Goal: Task Accomplishment & Management: Manage account settings

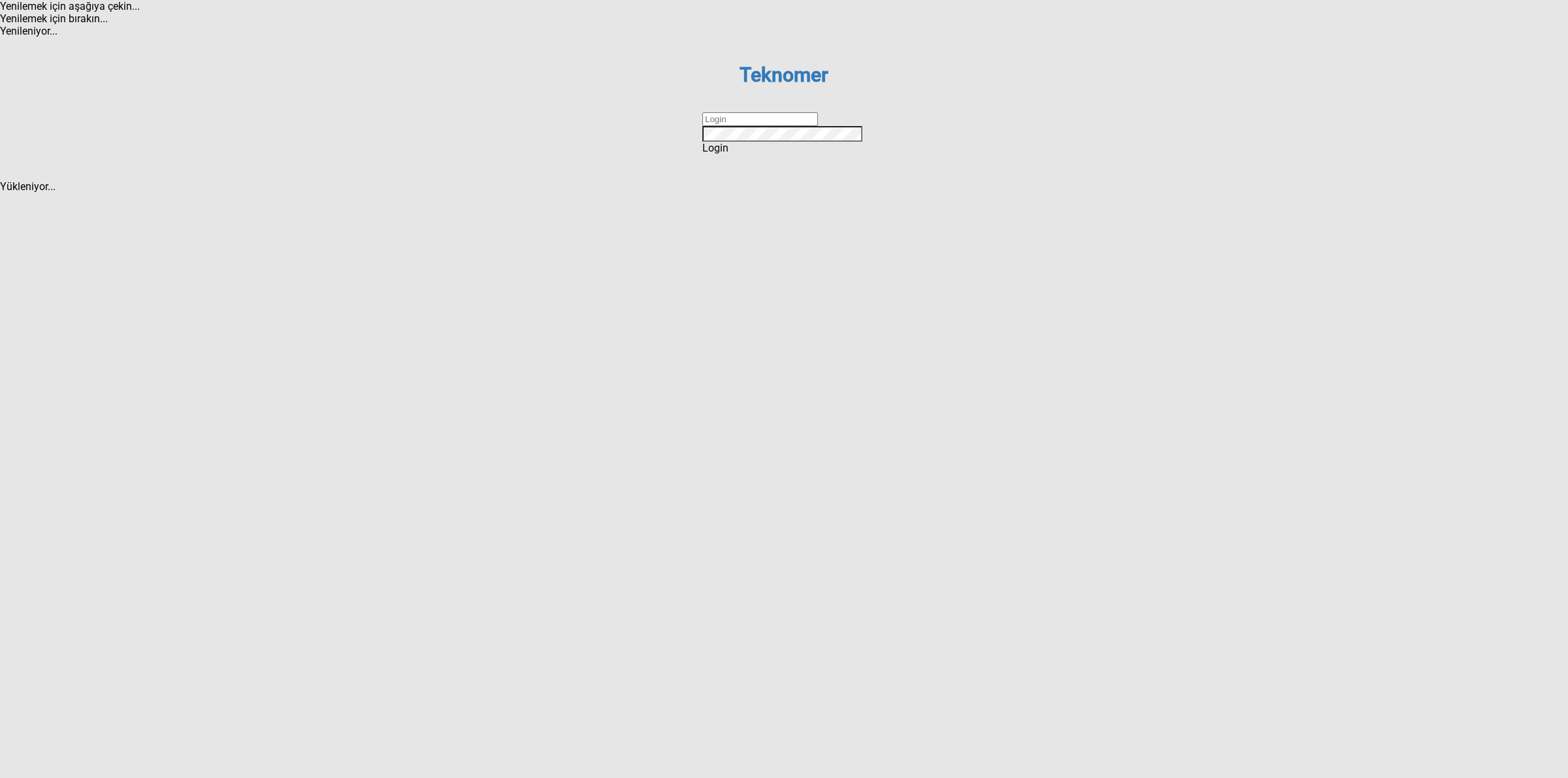
drag, startPoint x: 0, startPoint y: 0, endPoint x: 774, endPoint y: 393, distance: 868.1
click at [771, 126] on input "text" at bounding box center [760, 119] width 116 height 14
type input "DİZEM"
click at [769, 154] on div "Login" at bounding box center [784, 148] width 164 height 12
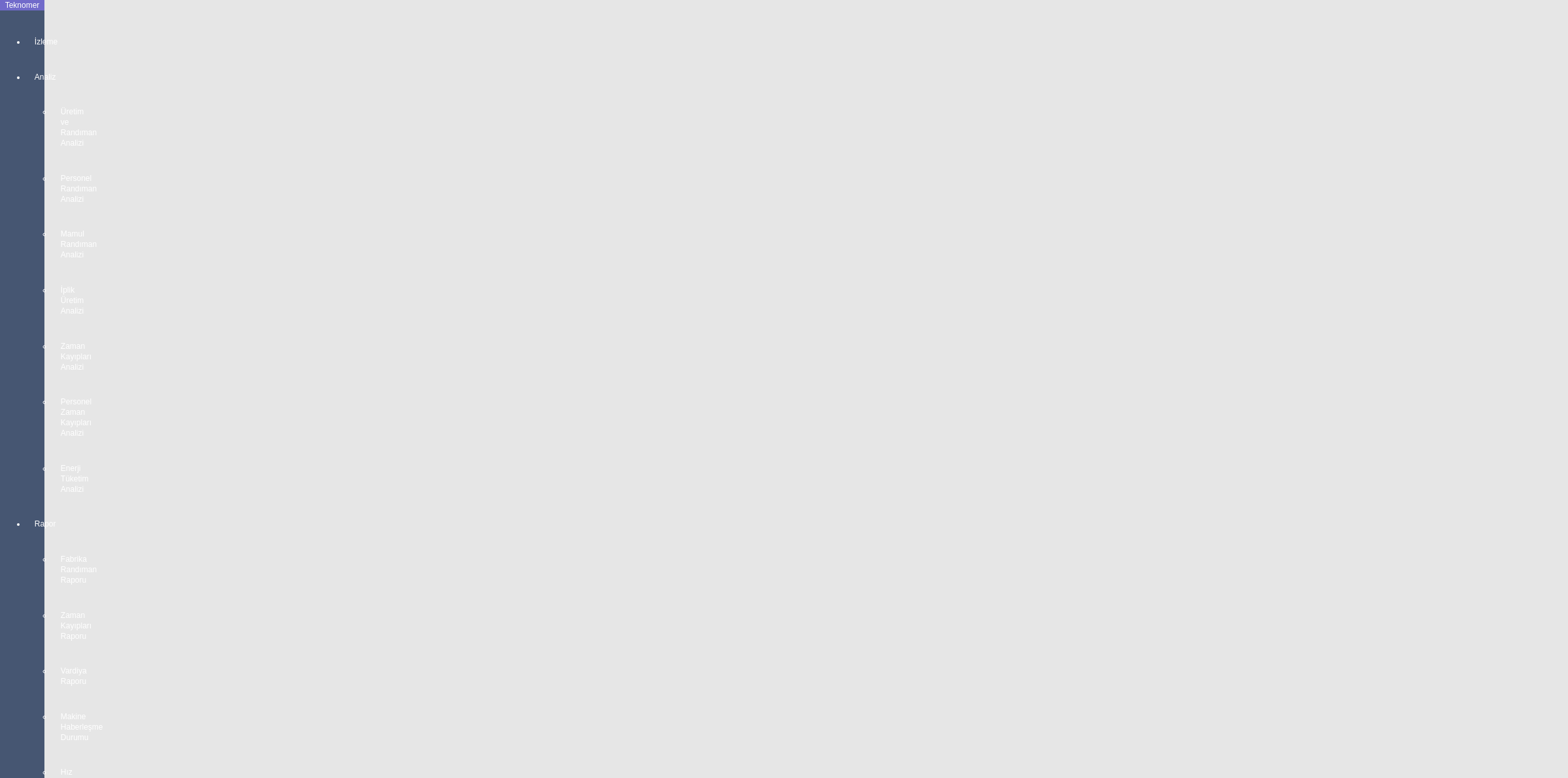
click at [35, 29] on icon at bounding box center [35, 29] width 2 height 0
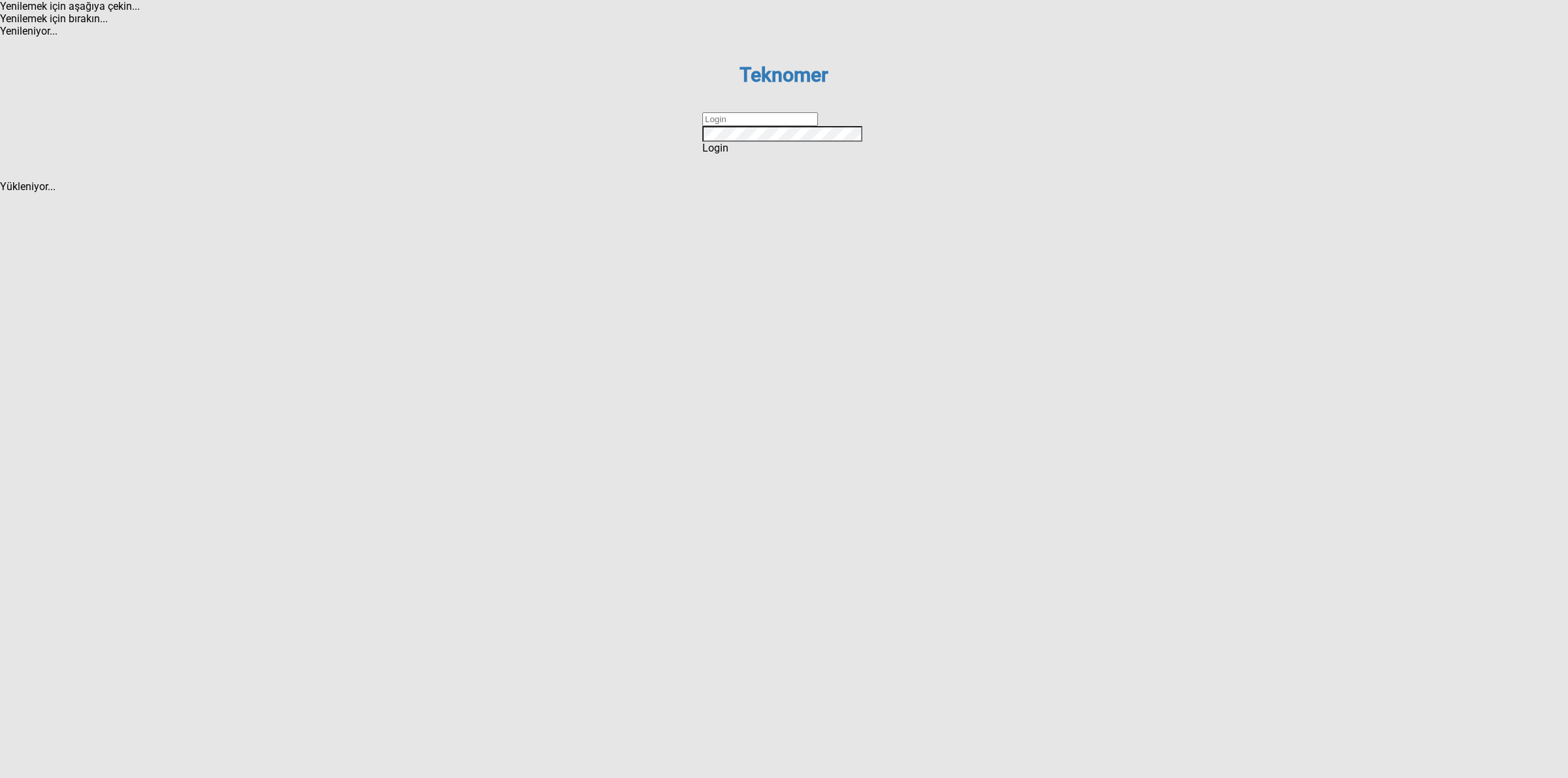
drag, startPoint x: 784, startPoint y: 389, endPoint x: 795, endPoint y: 401, distance: 16.3
click at [784, 126] on input "text" at bounding box center [760, 119] width 116 height 14
type input "DİZEM"
click at [772, 154] on div "Login" at bounding box center [784, 148] width 164 height 12
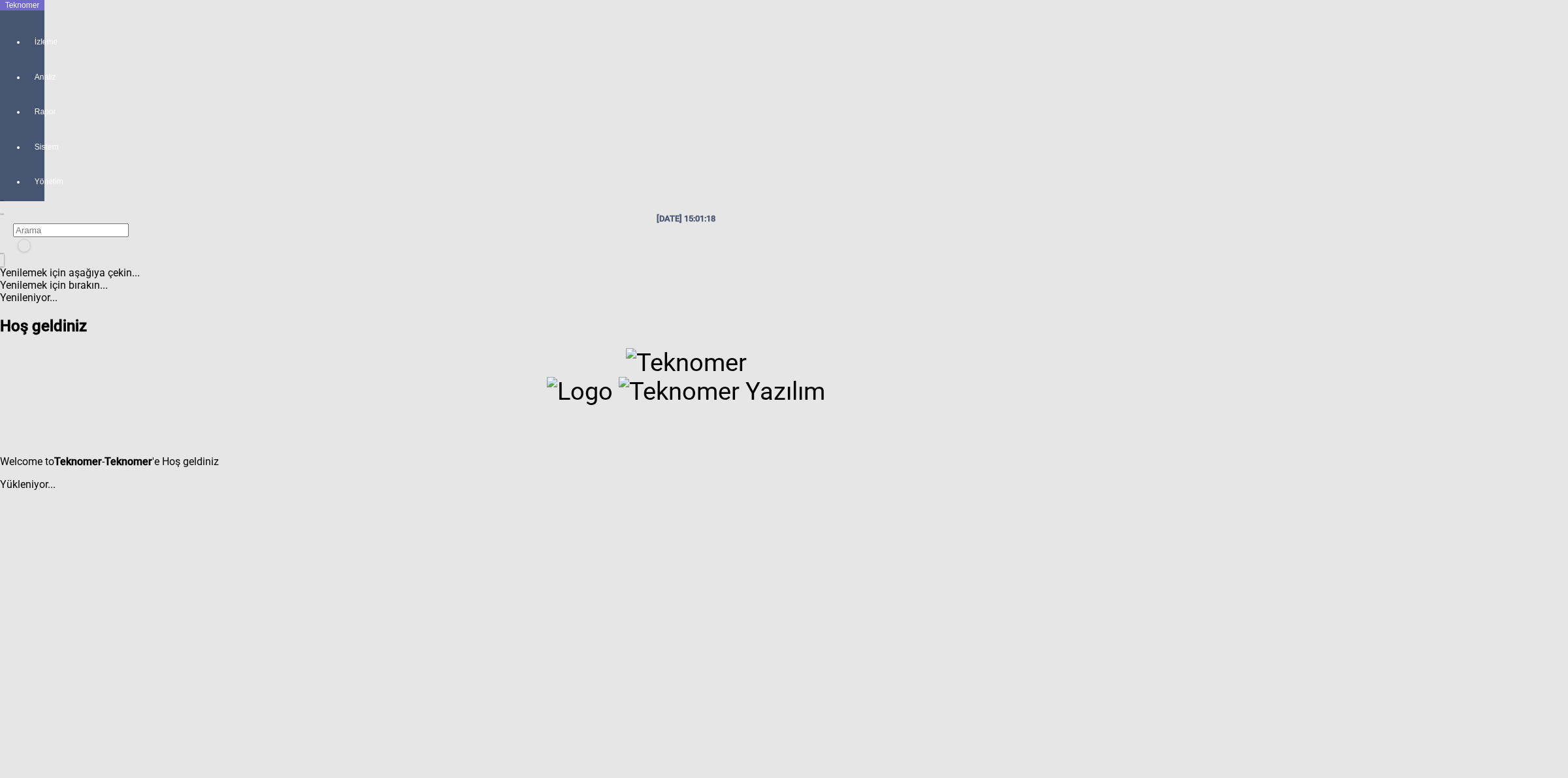
click at [35, 29] on icon at bounding box center [35, 29] width 2 height 0
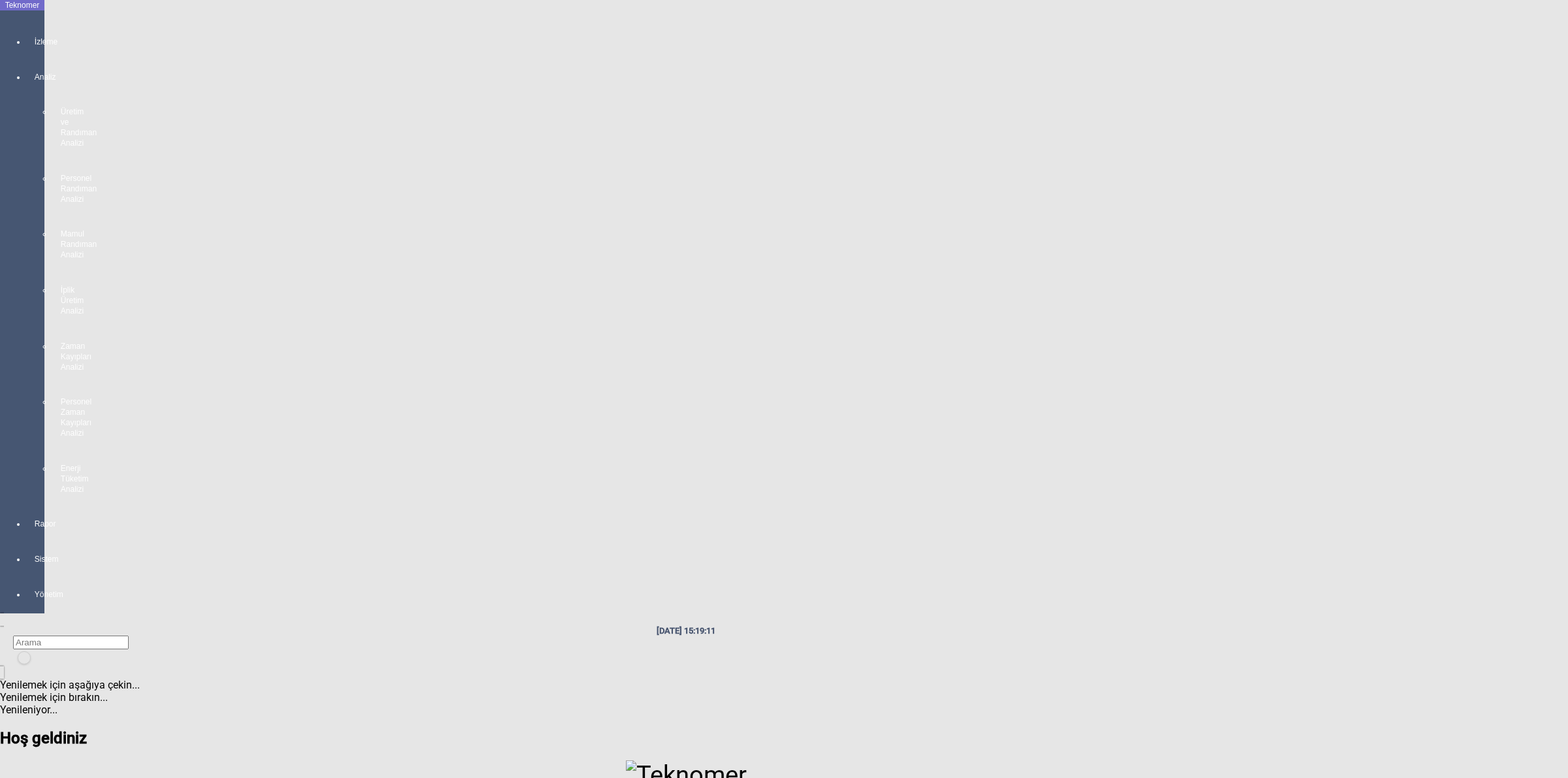
click at [35, 29] on icon at bounding box center [35, 29] width 2 height 0
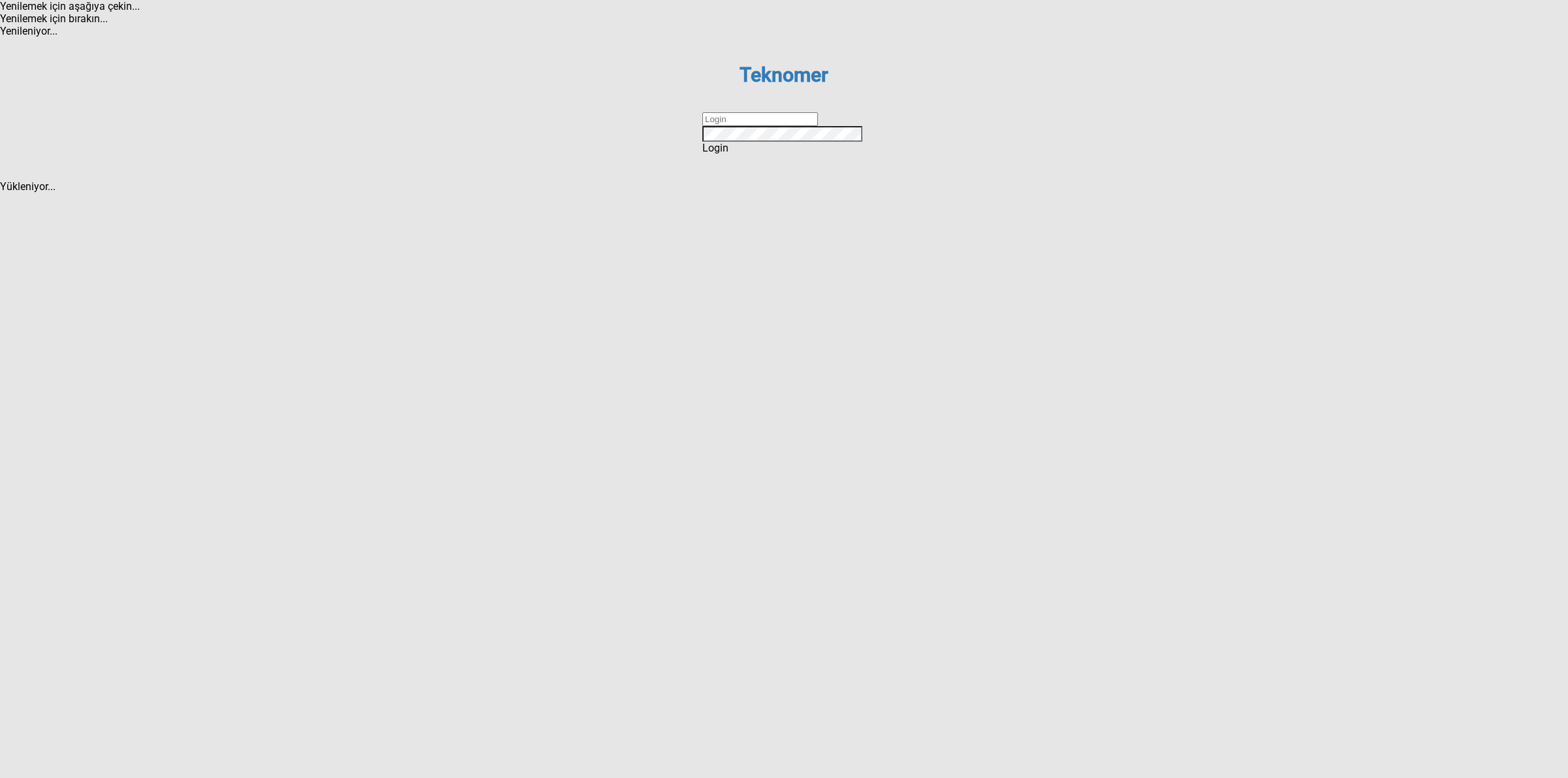
drag, startPoint x: 758, startPoint y: 392, endPoint x: 779, endPoint y: 400, distance: 22.5
click at [758, 126] on input "text" at bounding box center [760, 119] width 116 height 14
type input "DİZEM"
click at [757, 154] on div "Login" at bounding box center [784, 148] width 164 height 12
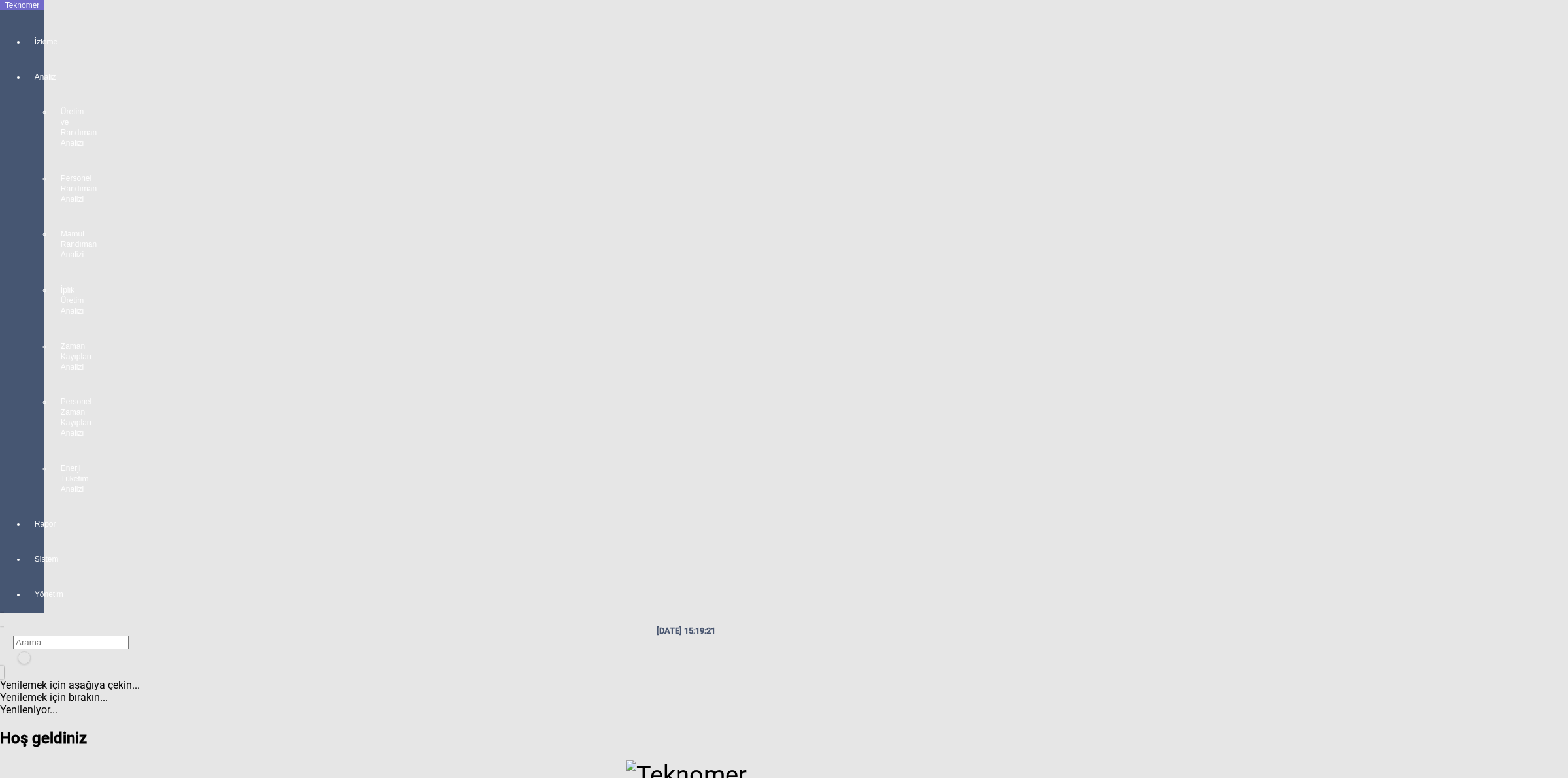
click at [35, 29] on icon at bounding box center [35, 29] width 2 height 0
